Goal: Task Accomplishment & Management: Manage account settings

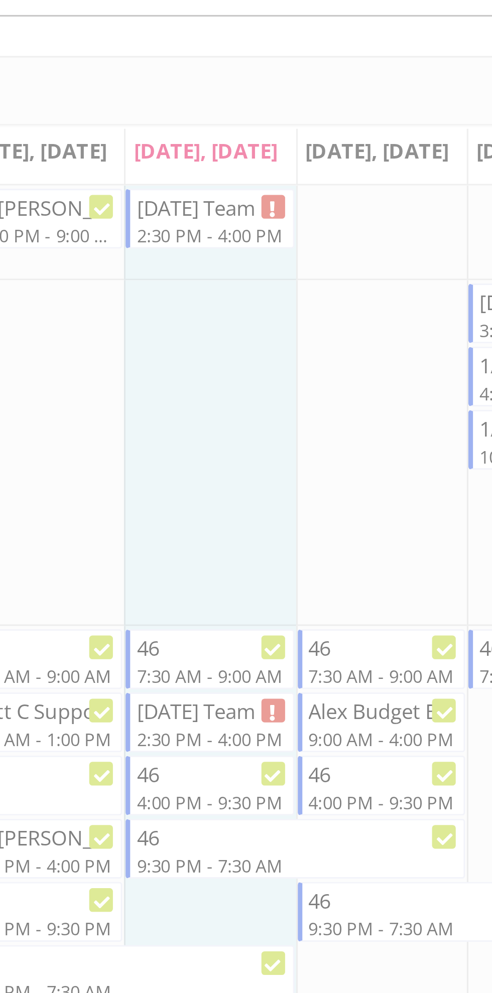
scroll to position [2535, 0]
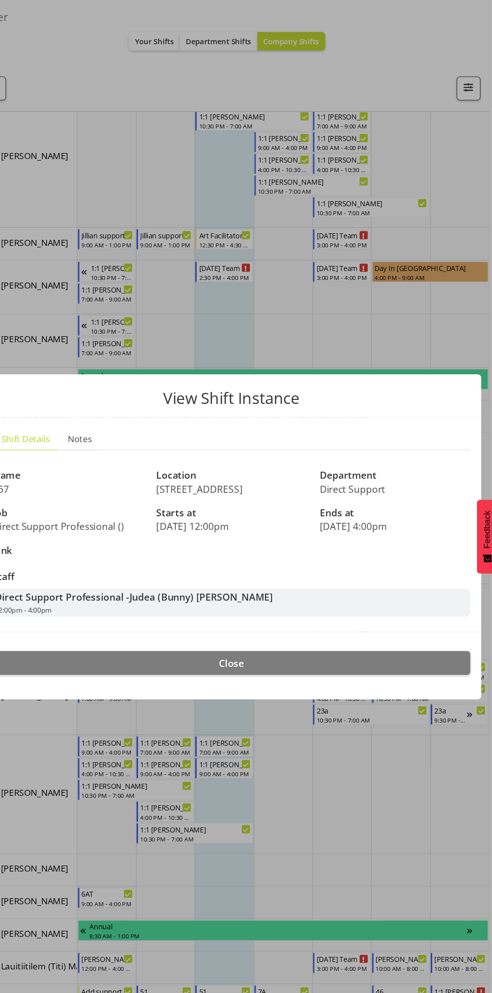
click at [182, 44] on div at bounding box center [246, 496] width 492 height 993
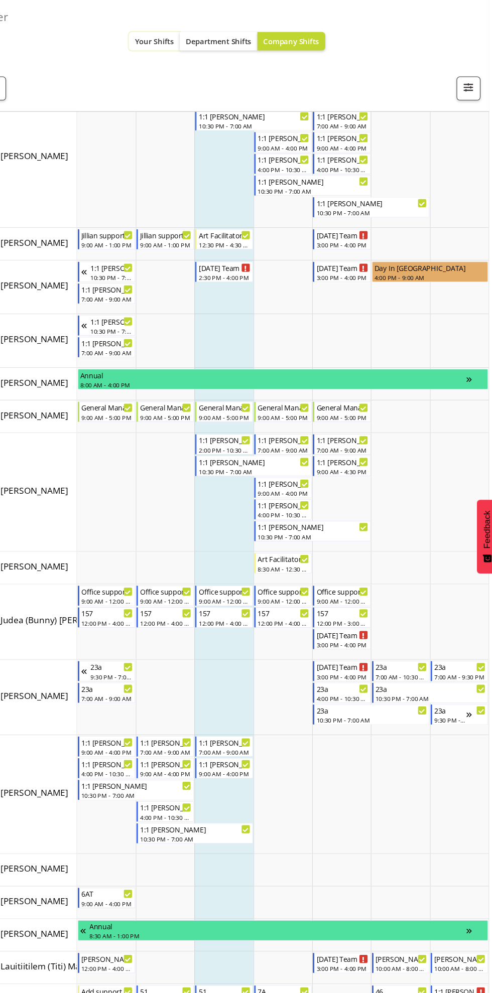
click at [160, 44] on button "Your Shifts" at bounding box center [174, 38] width 47 height 17
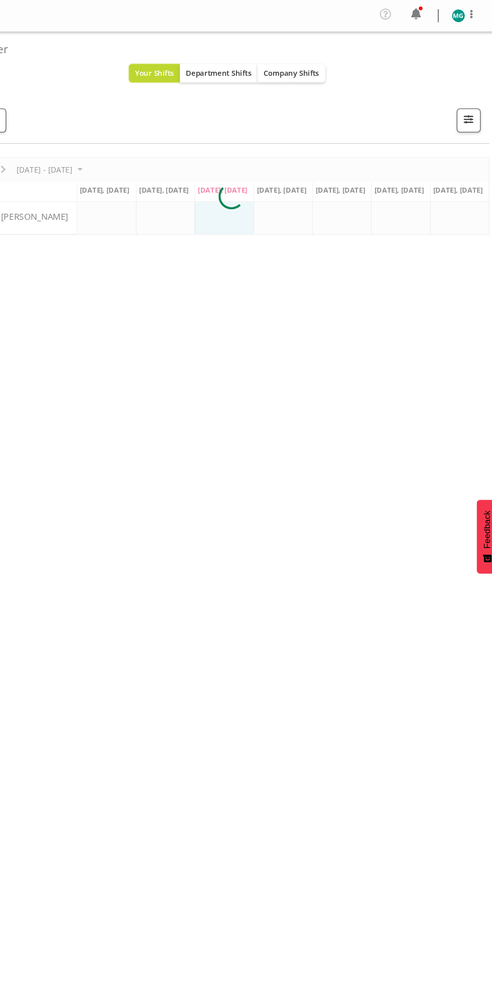
scroll to position [0, 0]
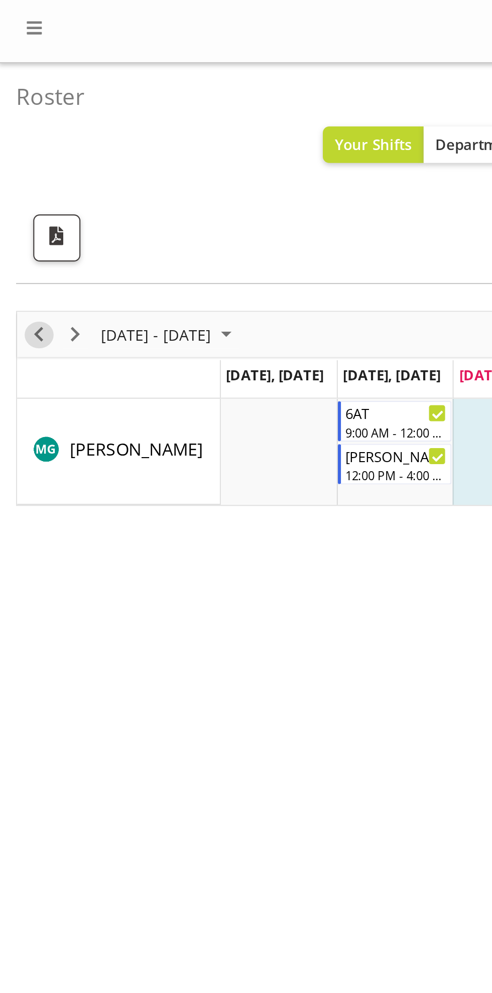
click at [22, 157] on span "Previous" at bounding box center [18, 157] width 12 height 13
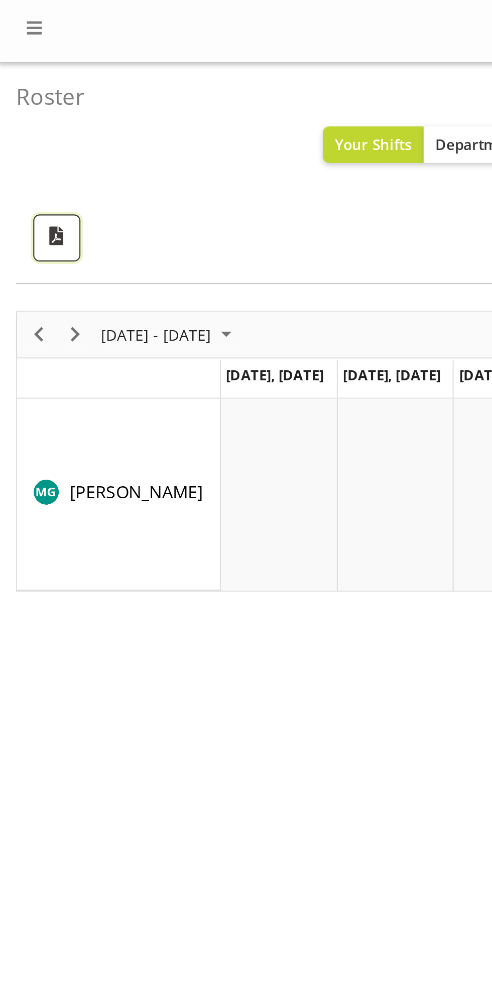
click at [26, 113] on span "button" at bounding box center [26, 110] width 13 height 13
click at [27, 114] on span "button" at bounding box center [26, 110] width 13 height 13
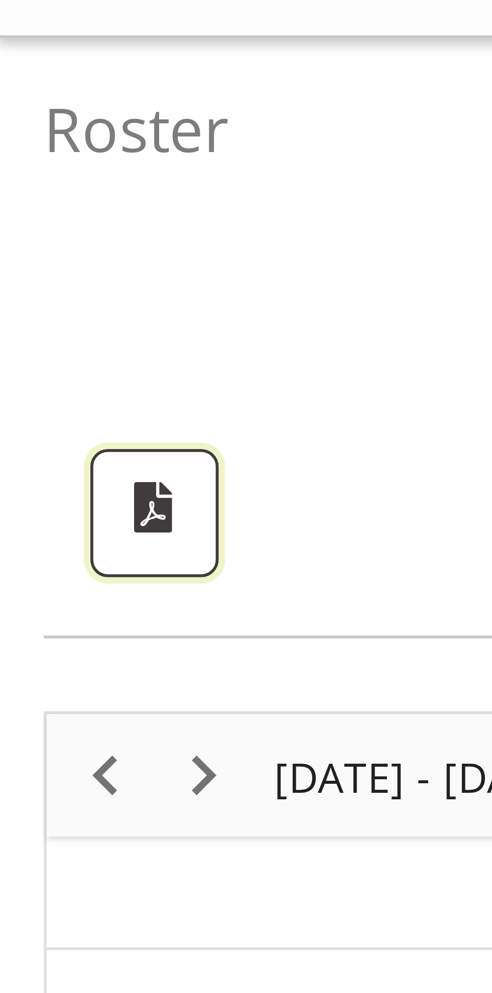
click at [30, 107] on span "button" at bounding box center [26, 110] width 13 height 13
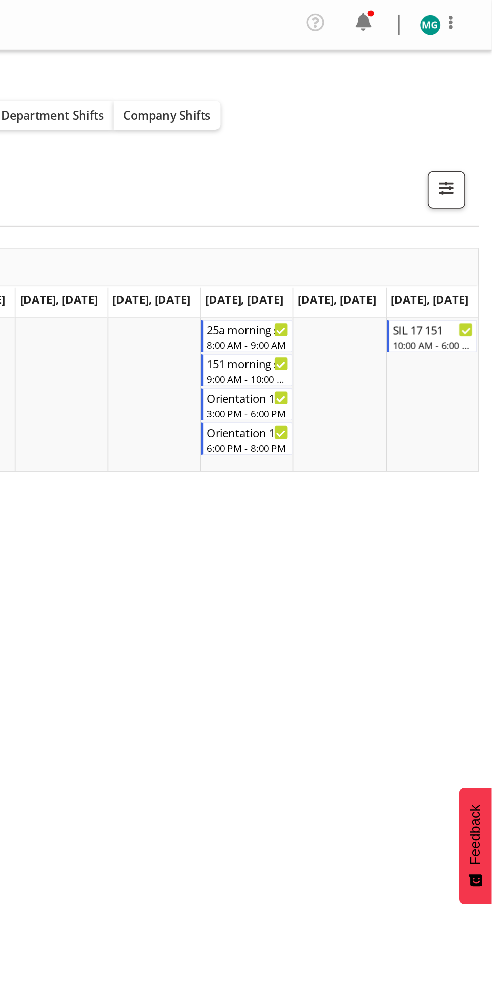
click at [473, 12] on span at bounding box center [468, 13] width 12 height 12
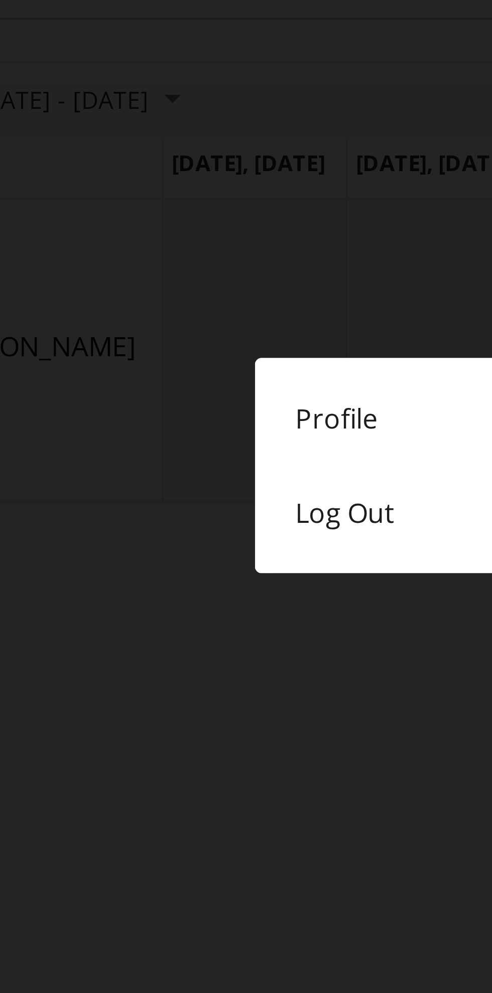
click at [160, 278] on link "Log Out" at bounding box center [245, 280] width 231 height 28
